Goal: Information Seeking & Learning: Check status

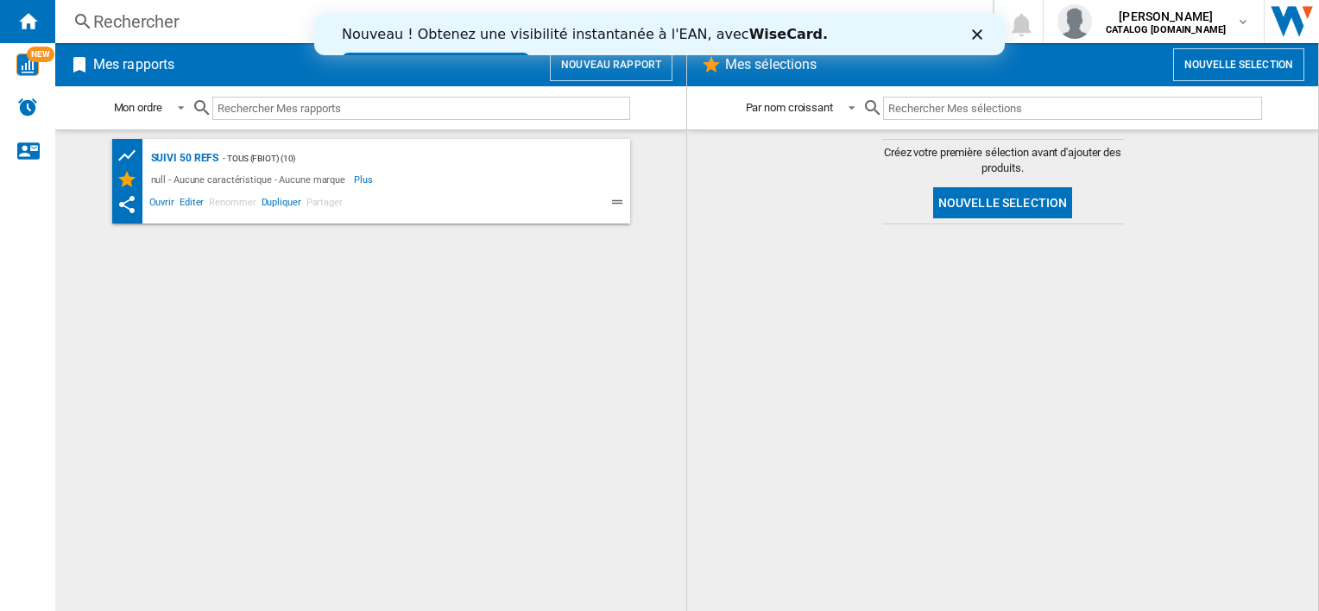
click at [220, 28] on div "Rechercher" at bounding box center [520, 21] width 854 height 24
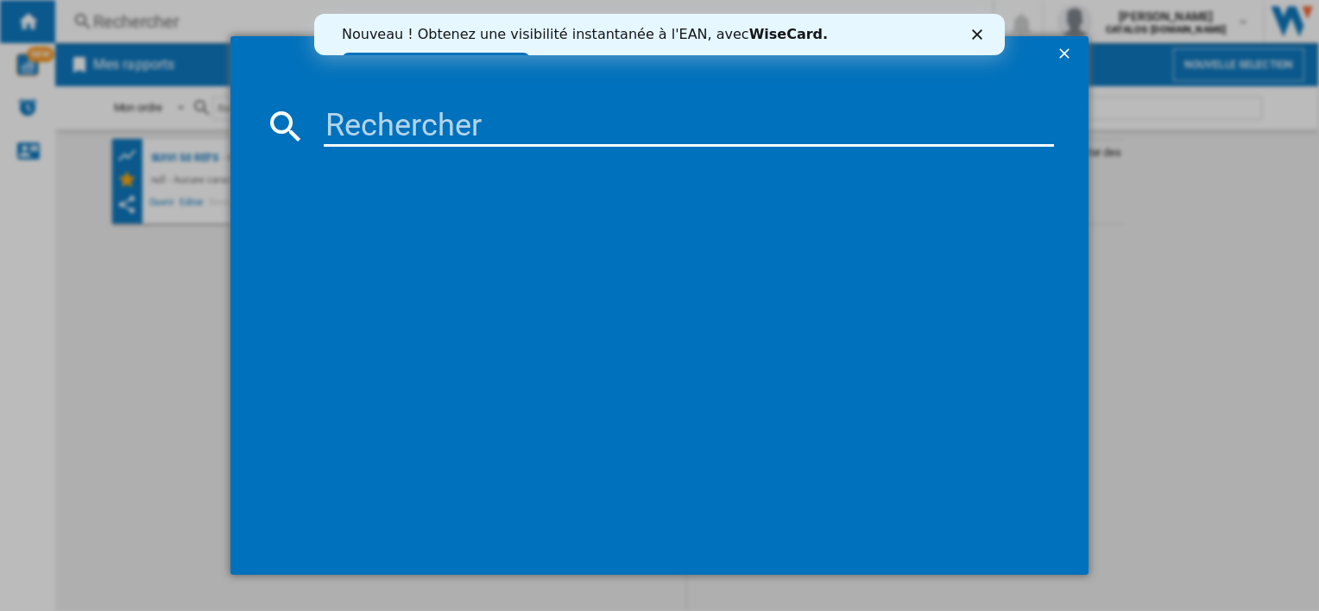
click at [354, 123] on input at bounding box center [688, 125] width 729 height 41
type input "EZ245"
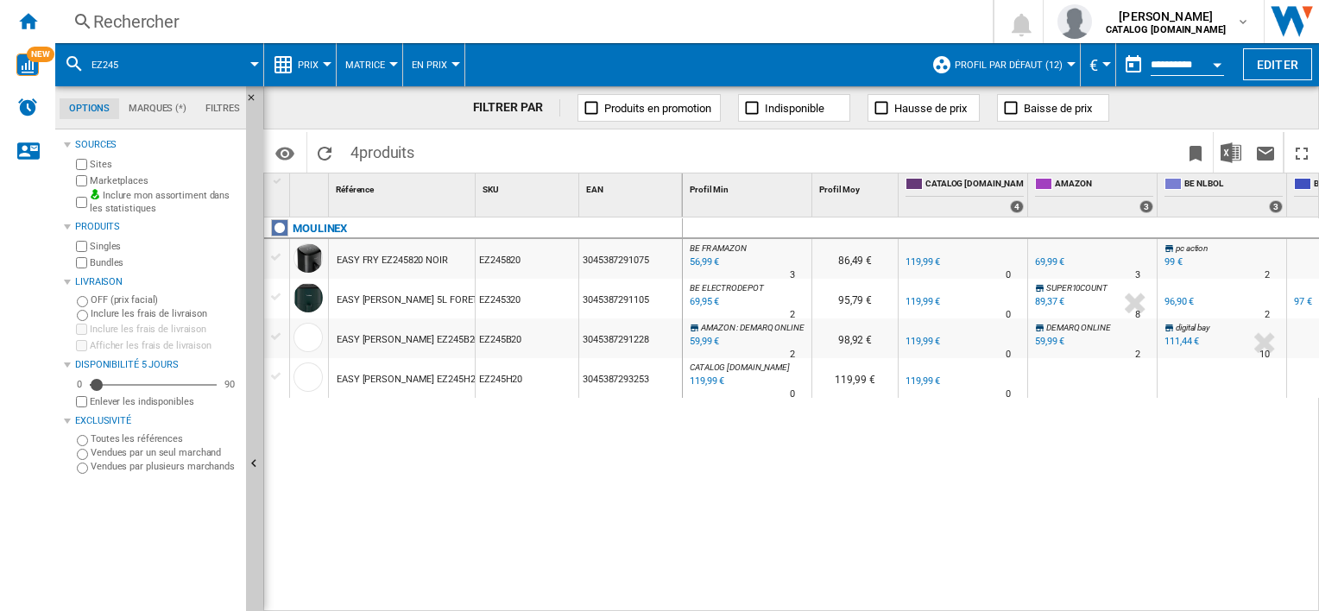
click at [326, 68] on md-menu "Prix Prix Matrice des prix Classement des prix Analyses Base 100 Références com…" at bounding box center [300, 64] width 73 height 43
click at [328, 63] on div at bounding box center [327, 64] width 9 height 4
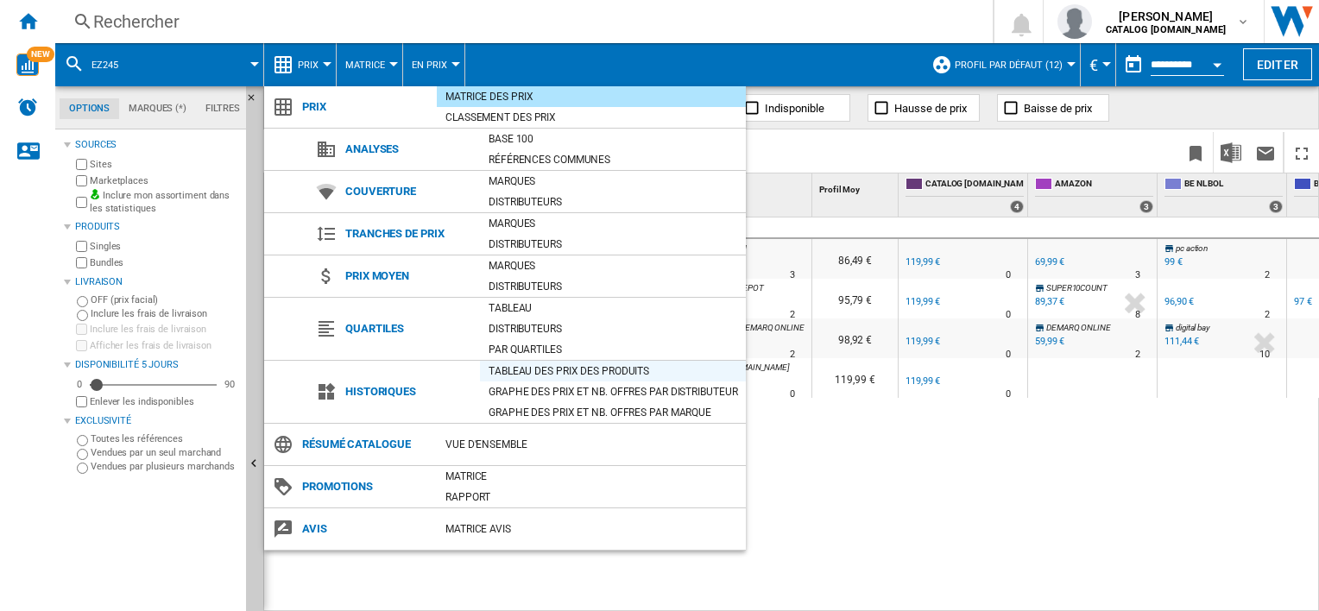
click at [538, 366] on div "Tableau des prix des produits" at bounding box center [613, 371] width 266 height 17
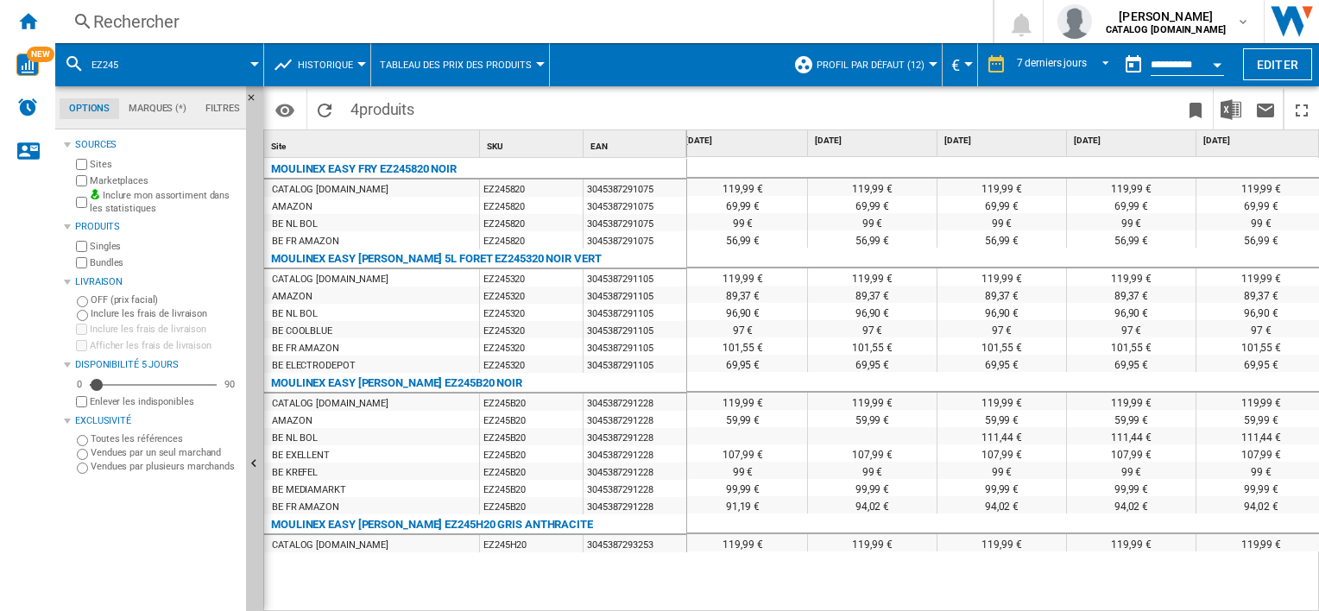
scroll to position [0, 402]
